Goal: Task Accomplishment & Management: Use online tool/utility

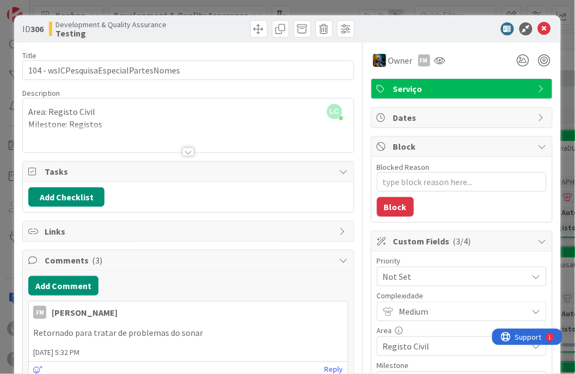
type textarea "x"
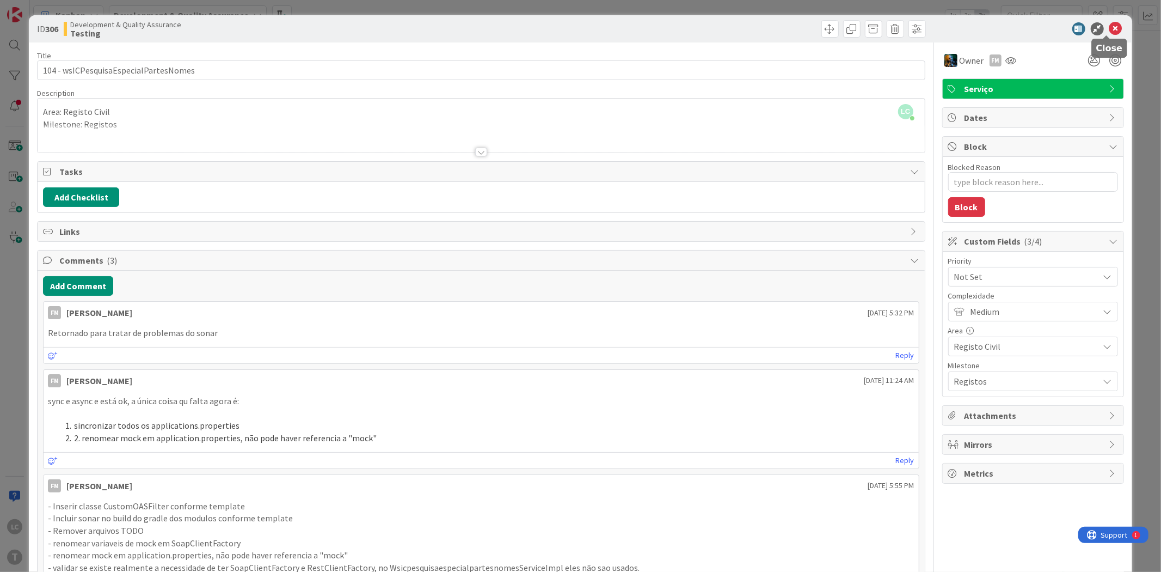
click at [1109, 30] on icon at bounding box center [1115, 28] width 13 height 13
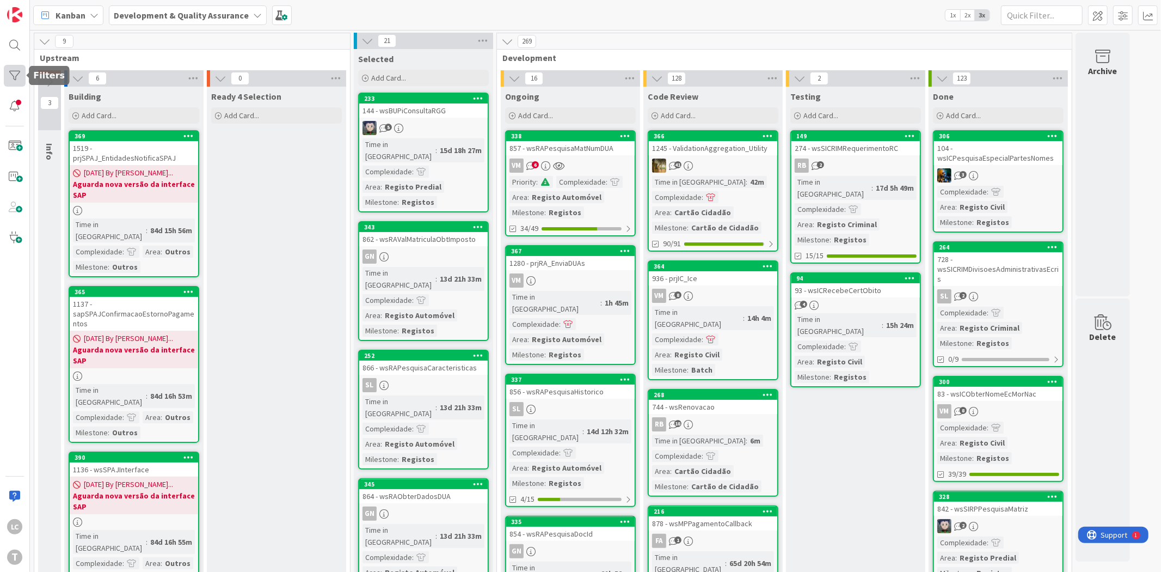
click at [18, 78] on div at bounding box center [15, 76] width 22 height 22
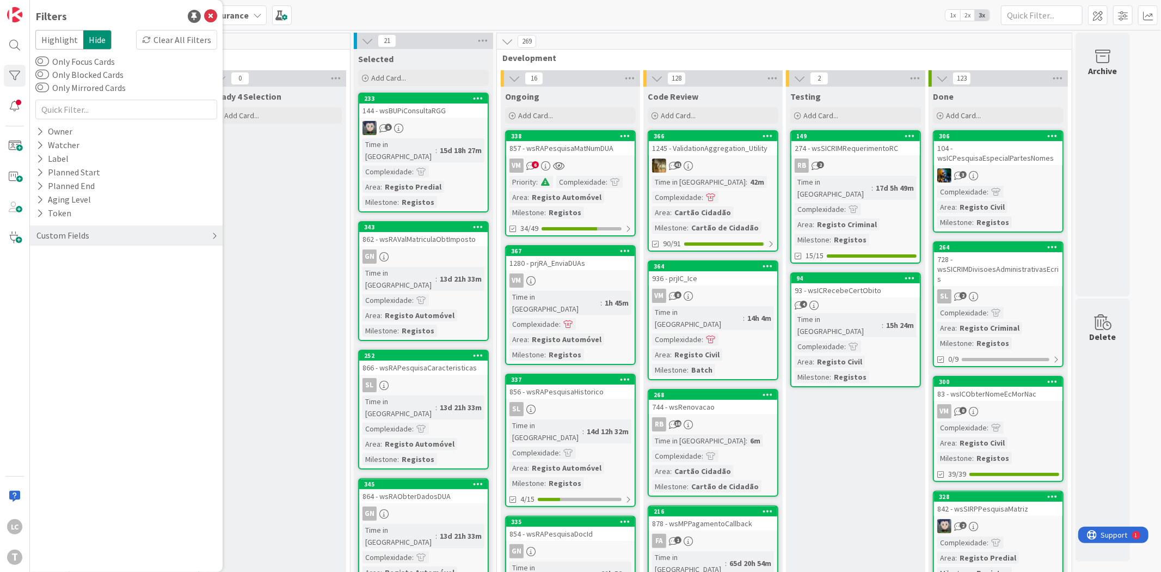
click at [91, 231] on div "Custom Fields" at bounding box center [126, 235] width 193 height 20
click at [98, 257] on div "Priority" at bounding box center [126, 258] width 193 height 14
click at [57, 273] on span at bounding box center [57, 274] width 13 height 9
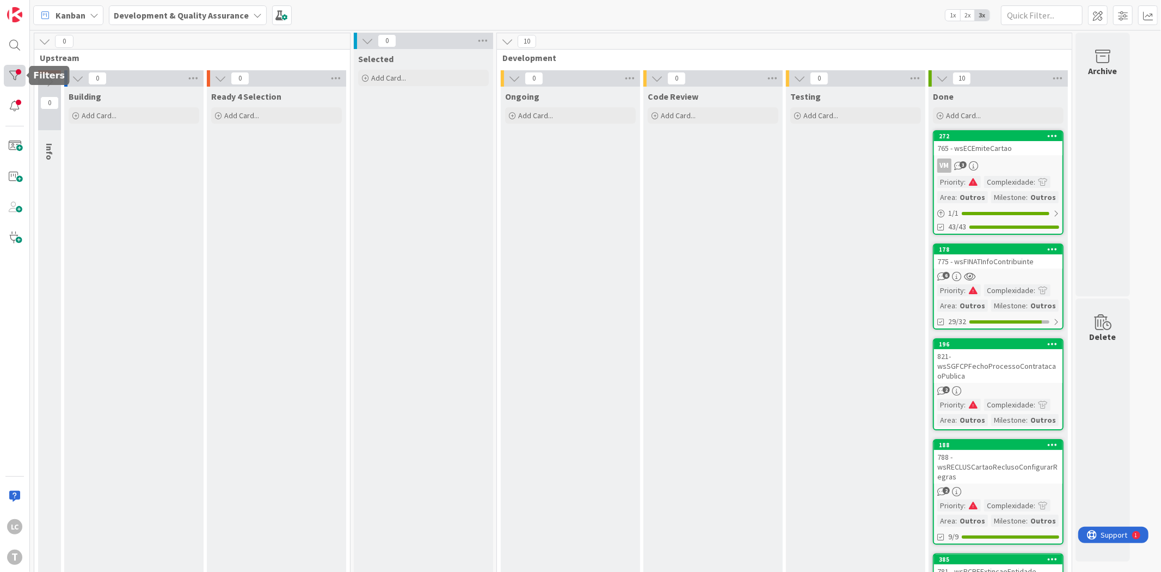
click at [9, 75] on div at bounding box center [15, 76] width 22 height 22
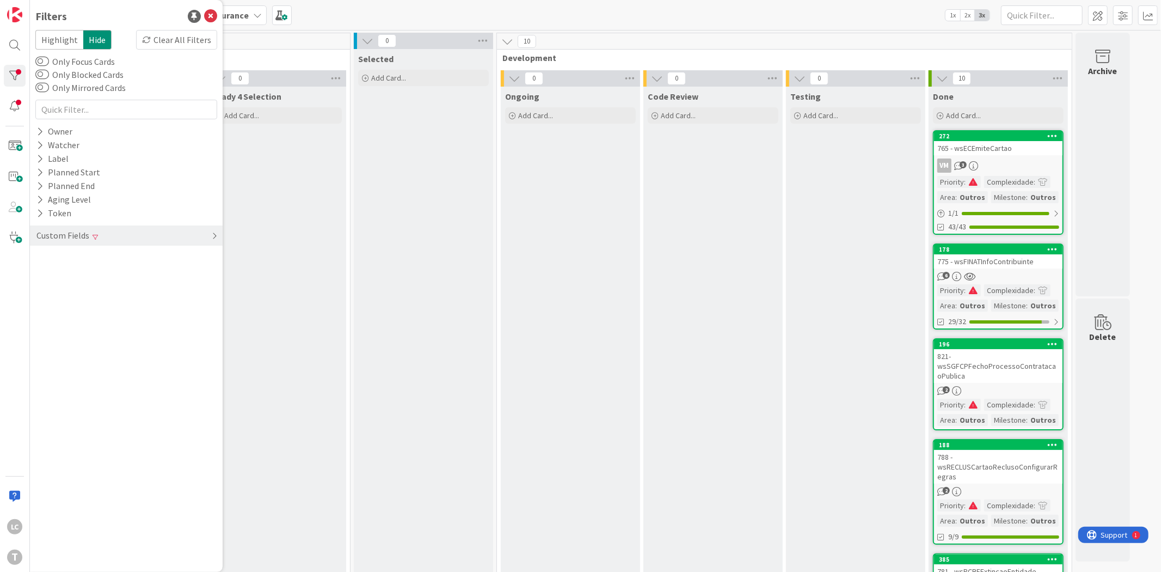
click at [105, 237] on div "Custom Fields" at bounding box center [126, 235] width 193 height 20
click at [108, 257] on div "Priority Clear" at bounding box center [126, 258] width 193 height 14
click at [200, 262] on div "Clear" at bounding box center [202, 258] width 32 height 14
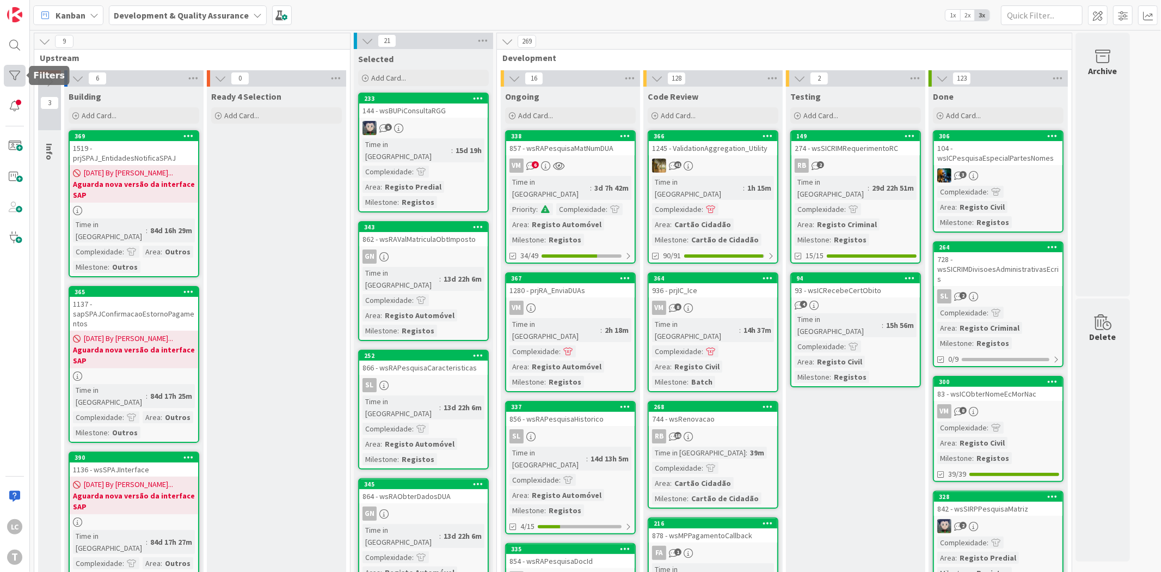
click at [15, 78] on div at bounding box center [15, 76] width 22 height 22
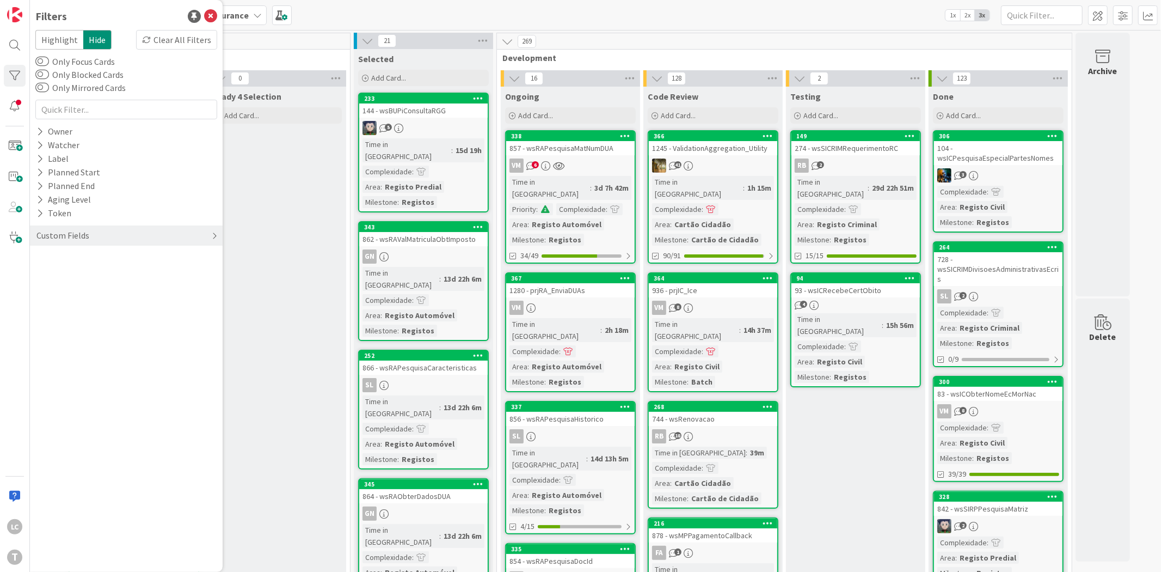
click at [75, 231] on div "Custom Fields" at bounding box center [62, 236] width 55 height 14
click at [78, 256] on div "Priority" at bounding box center [126, 258] width 193 height 14
click at [40, 274] on icon at bounding box center [42, 275] width 8 height 8
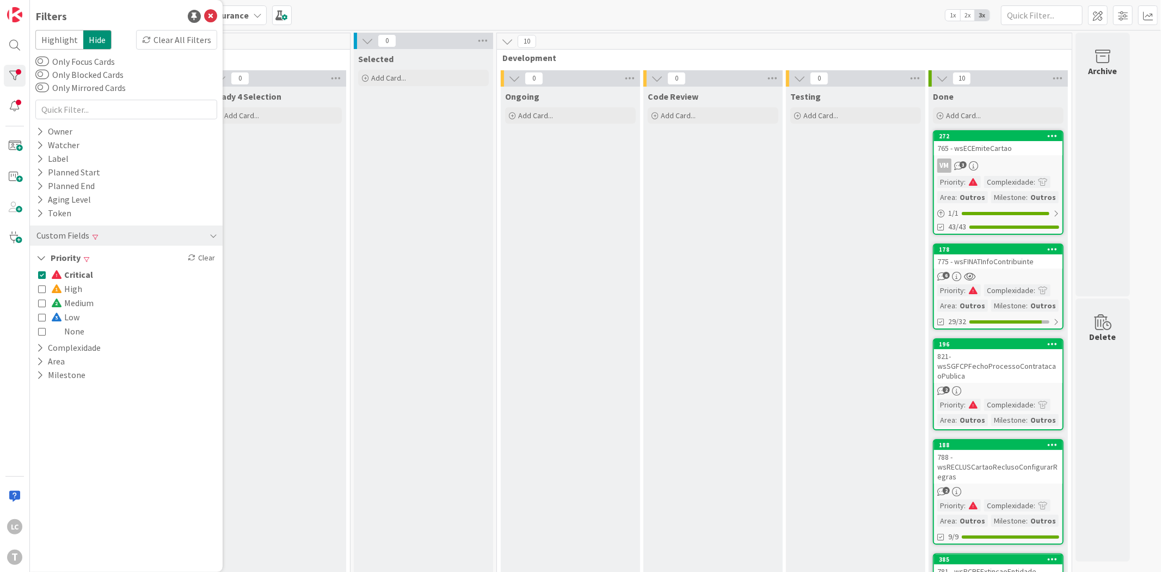
click at [40, 274] on icon at bounding box center [42, 275] width 8 height 8
